Goal: Task Accomplishment & Management: Use online tool/utility

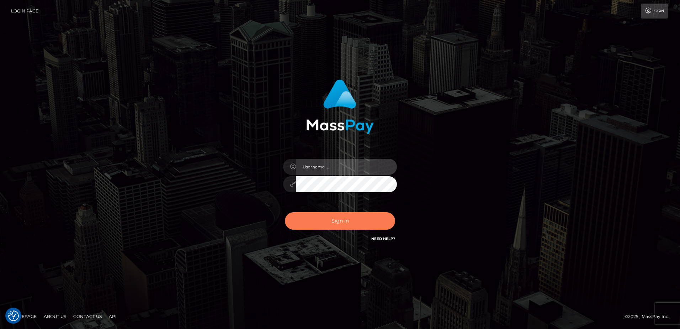
type input "alice.of"
click at [354, 224] on button "Sign in" at bounding box center [340, 220] width 110 height 17
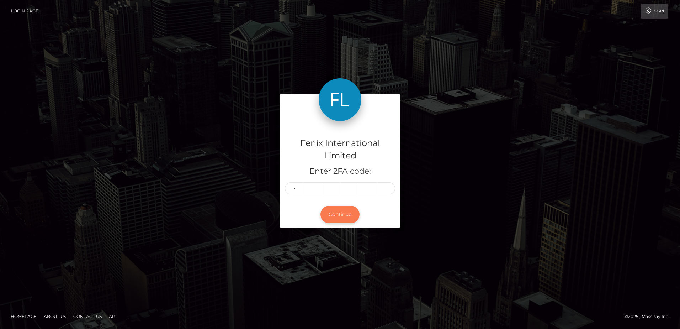
type input "1"
type input "8"
type input "0"
type input "8"
type input "1"
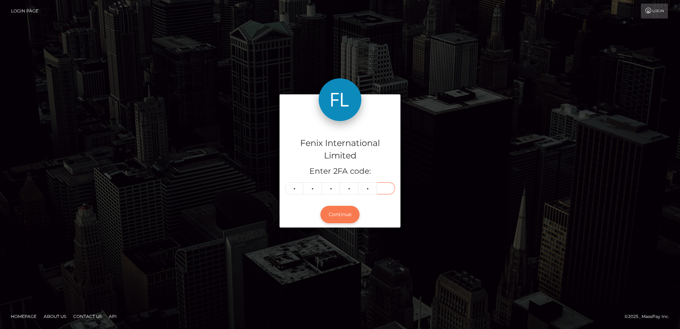
type input "7"
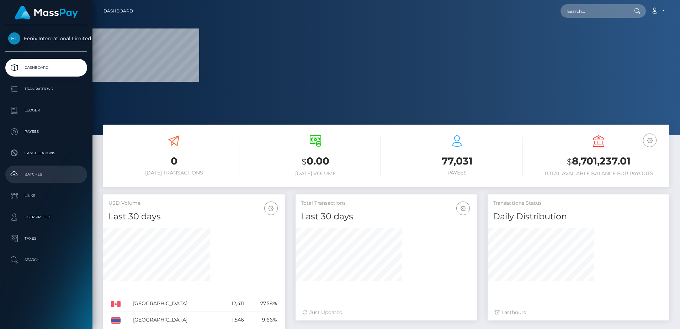
click at [42, 177] on p "Batches" at bounding box center [46, 174] width 76 height 11
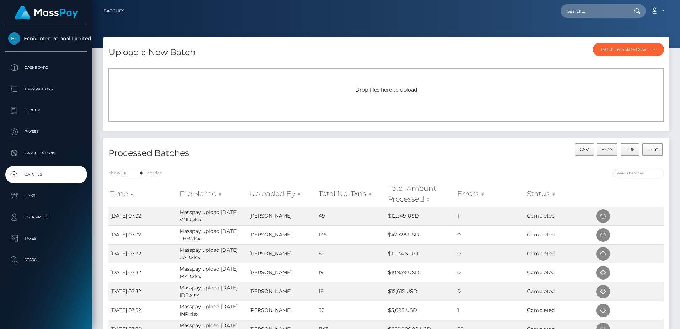
click at [438, 100] on div "Drop files here to upload" at bounding box center [387, 94] width 556 height 53
click at [361, 91] on span "Drop files here to upload" at bounding box center [387, 89] width 62 height 6
click at [398, 98] on div "Drop files here to upload" at bounding box center [387, 94] width 556 height 53
click at [403, 93] on span "Drop files here to upload" at bounding box center [387, 89] width 62 height 6
click at [412, 88] on span "Drop files here to upload" at bounding box center [387, 89] width 62 height 6
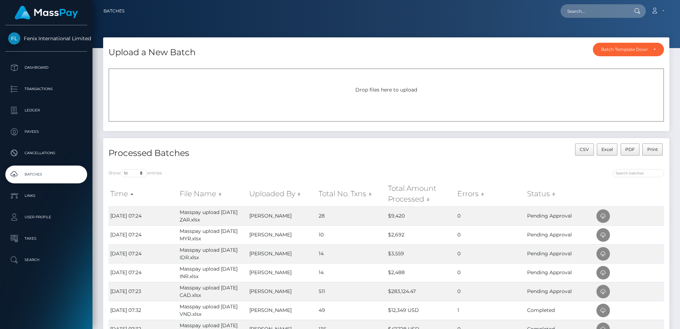
click at [397, 95] on div "Drop files here to upload" at bounding box center [387, 94] width 556 height 53
click at [394, 92] on span "Drop files here to upload" at bounding box center [387, 89] width 62 height 6
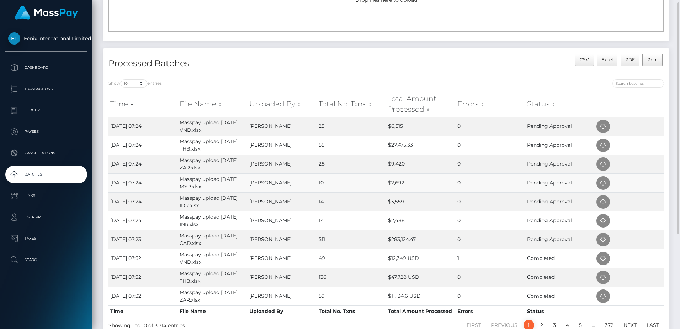
scroll to position [125, 0]
